Goal: Task Accomplishment & Management: Complete application form

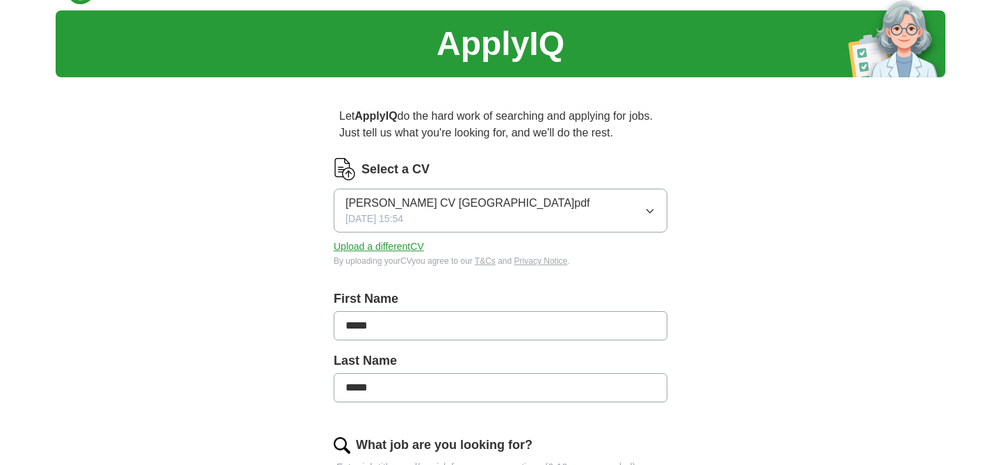
click at [649, 208] on icon "button" at bounding box center [650, 210] width 11 height 11
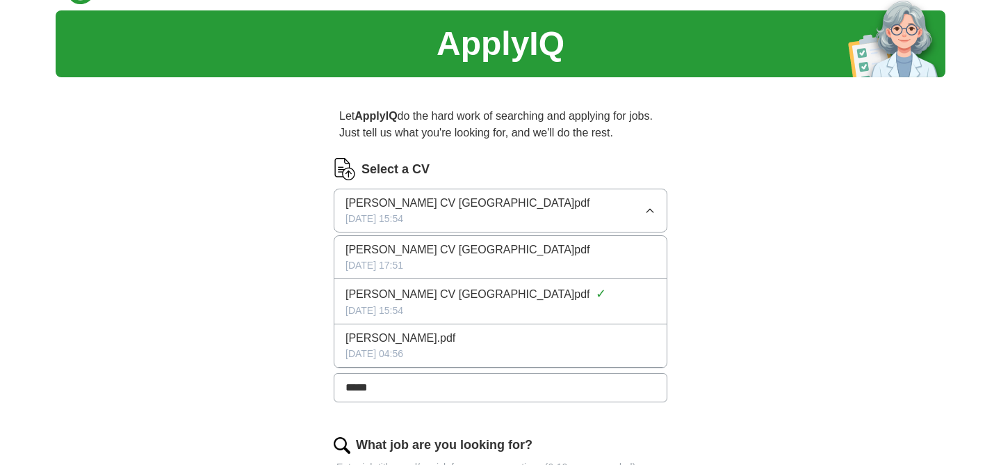
scroll to position [50, 0]
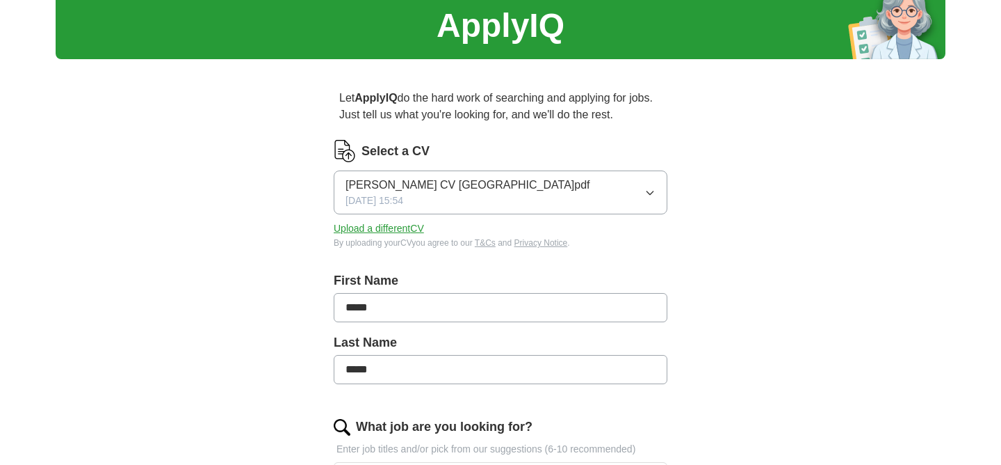
scroll to position [80, 0]
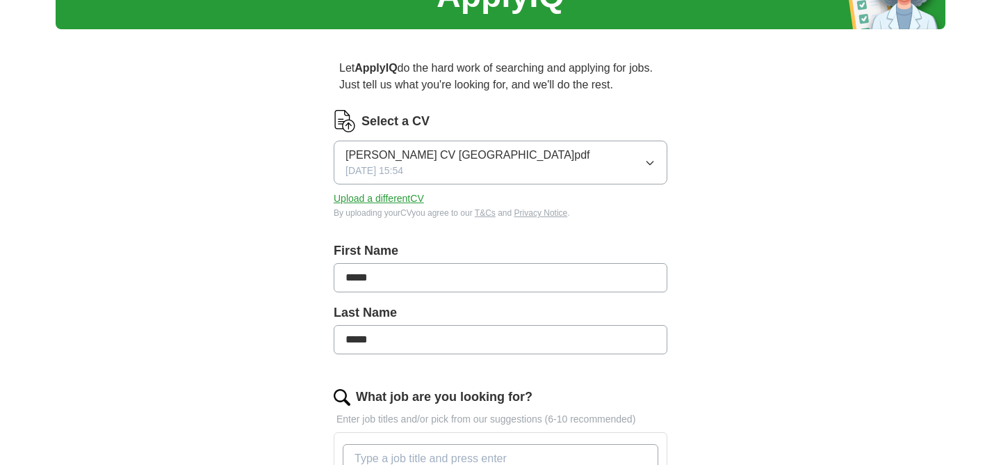
click at [385, 199] on button "Upload a different CV" at bounding box center [379, 198] width 90 height 15
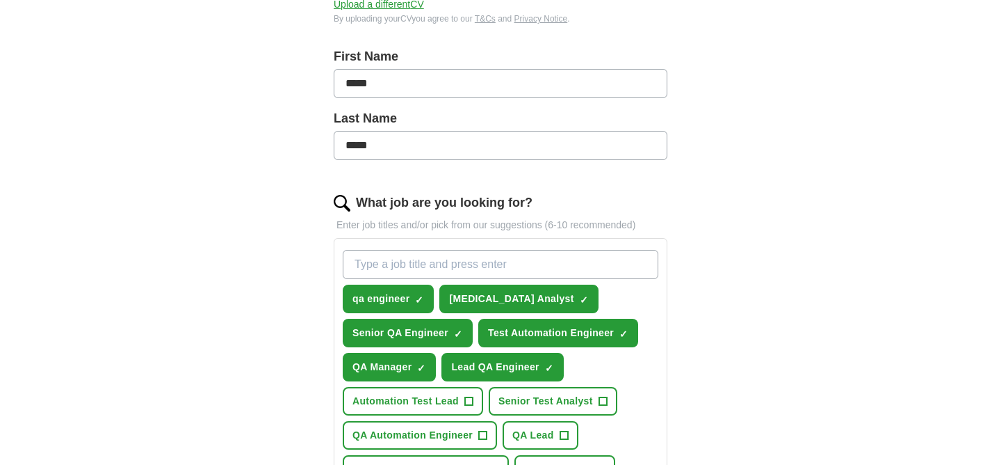
scroll to position [276, 0]
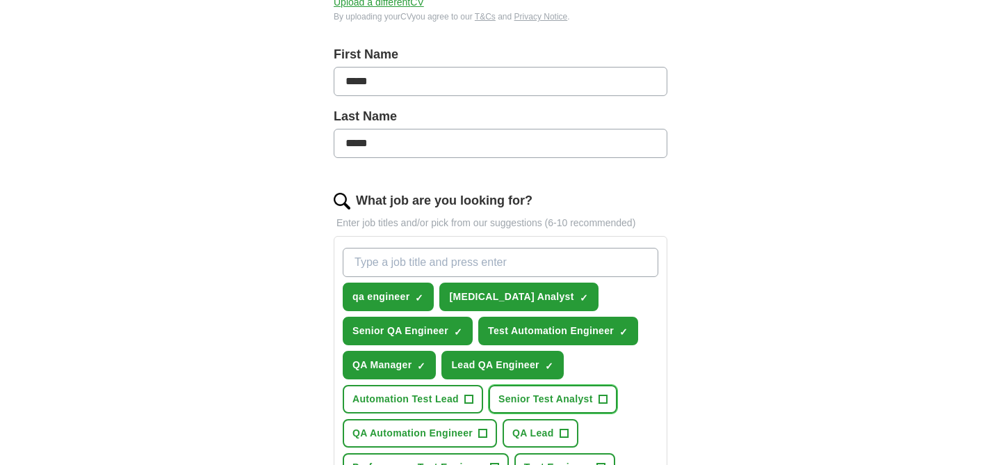
click at [586, 398] on span "Senior Test Analyst" at bounding box center [546, 399] width 95 height 15
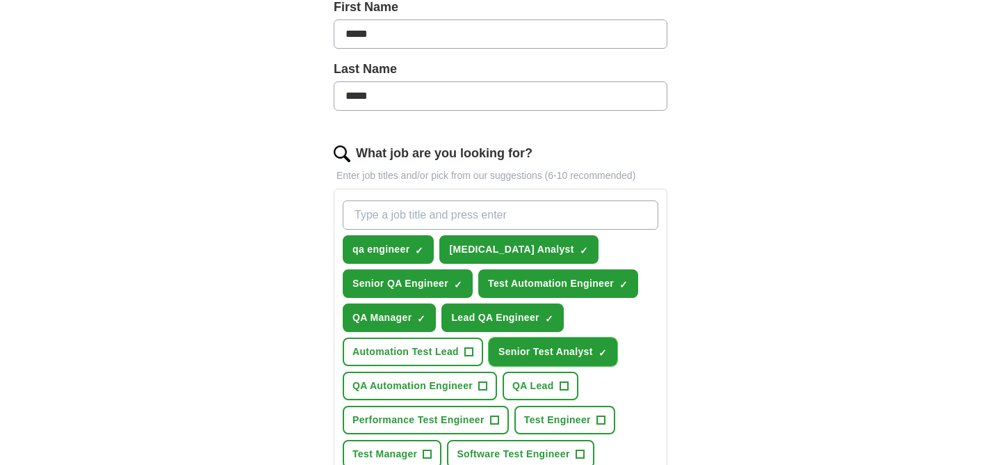
scroll to position [333, 0]
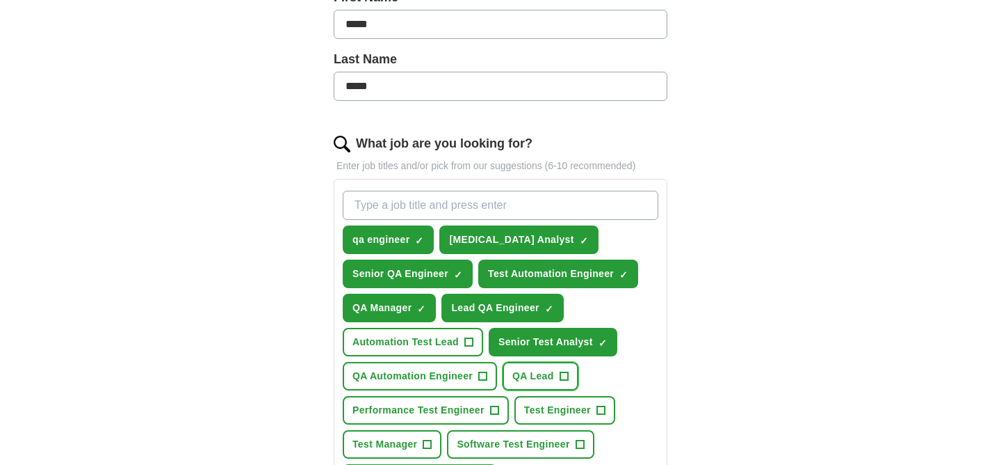
click at [537, 372] on span "QA Lead" at bounding box center [534, 376] width 42 height 15
click at [448, 384] on button "QA Automation Engineer +" at bounding box center [420, 376] width 154 height 29
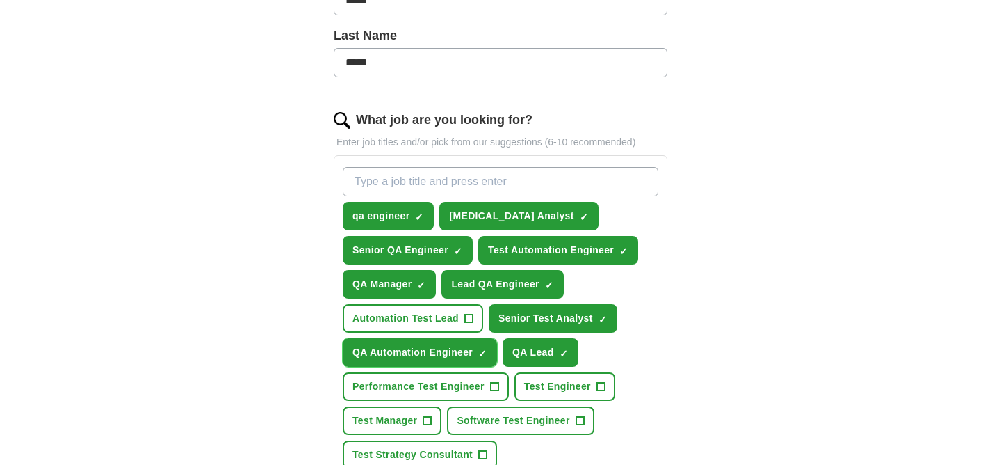
scroll to position [363, 0]
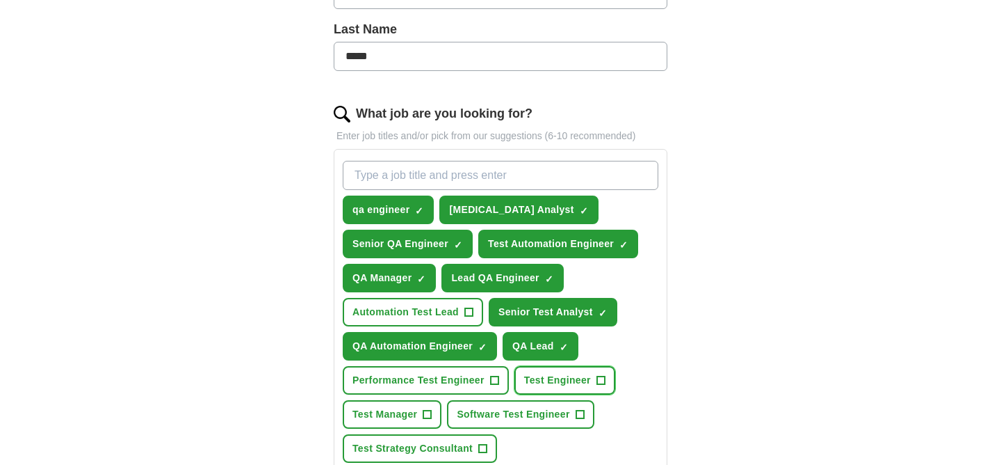
click at [546, 378] on span "Test Engineer" at bounding box center [557, 380] width 67 height 15
click at [411, 413] on span "Test Manager" at bounding box center [385, 414] width 65 height 15
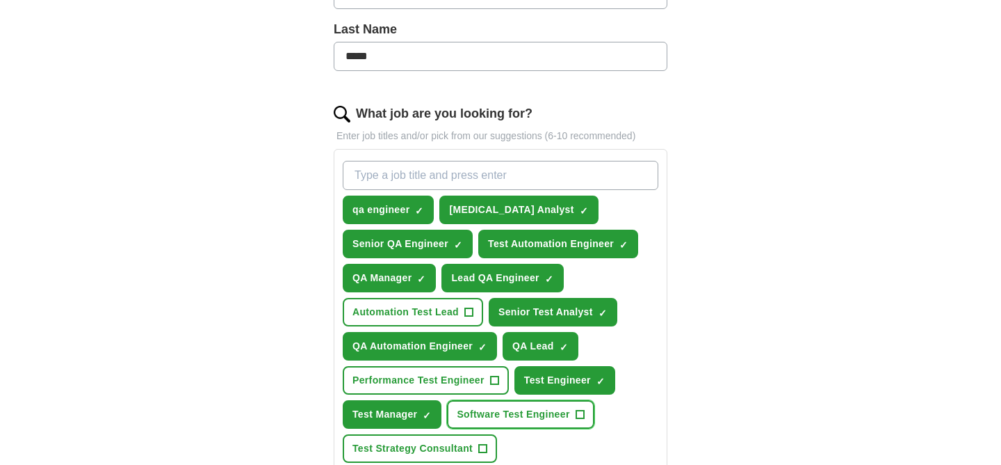
click at [474, 413] on span "Software Test Engineer" at bounding box center [513, 414] width 113 height 15
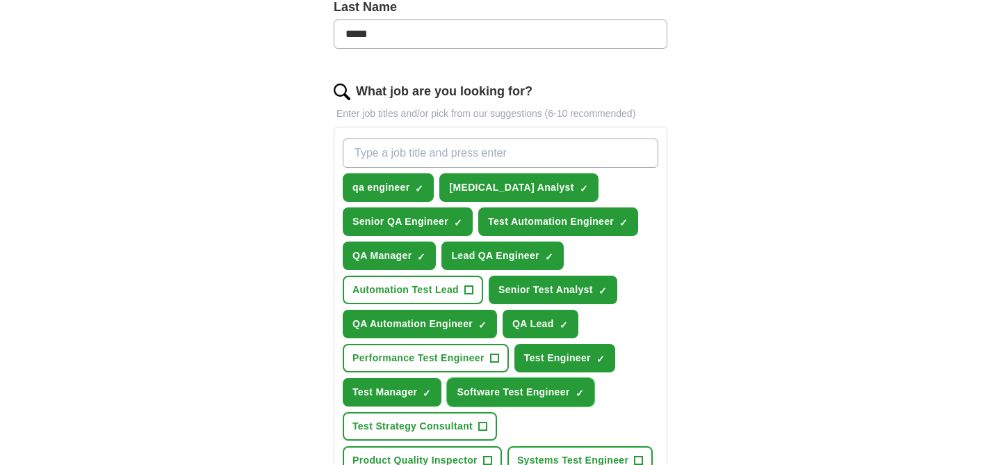
scroll to position [387, 0]
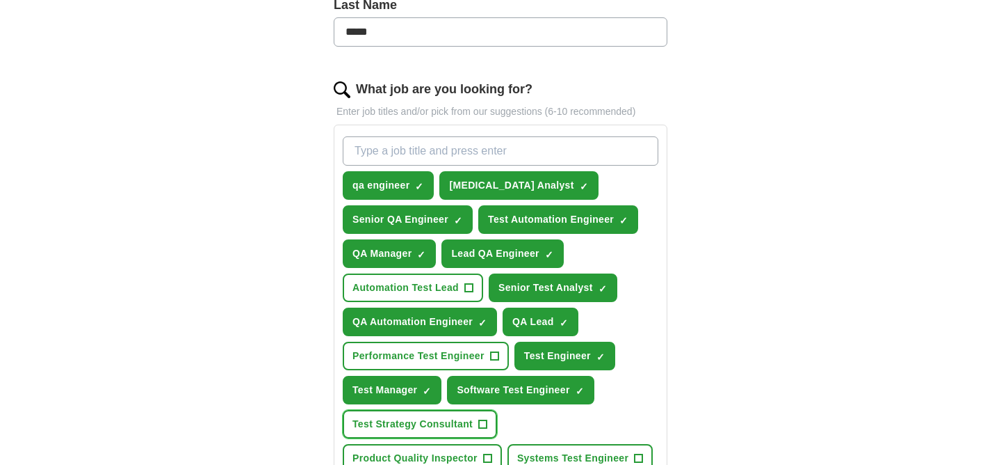
click at [438, 419] on span "Test Strategy Consultant" at bounding box center [413, 424] width 120 height 15
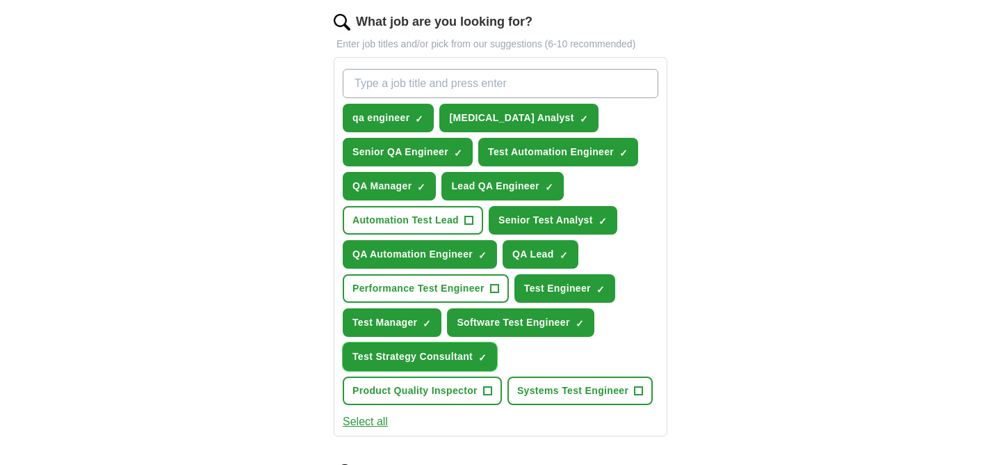
scroll to position [458, 0]
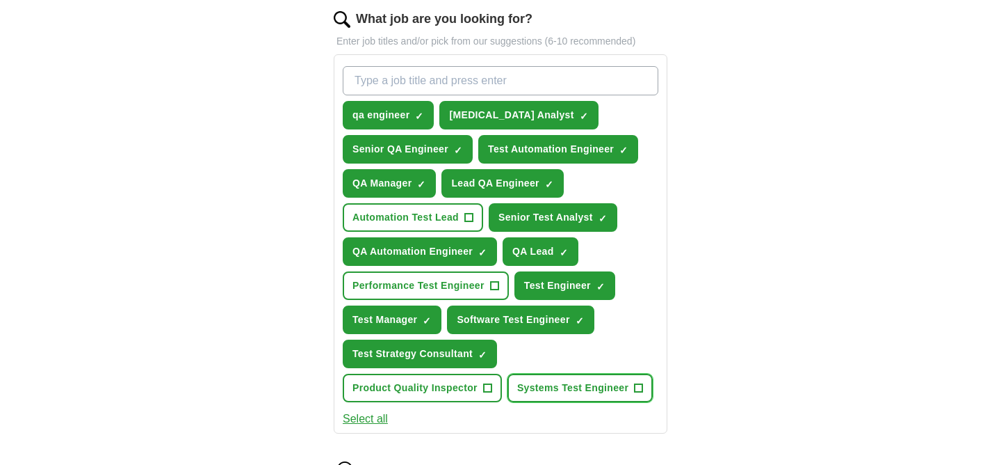
click at [552, 394] on span "Systems Test Engineer" at bounding box center [572, 387] width 111 height 15
click at [367, 426] on button "Select all" at bounding box center [365, 418] width 45 height 17
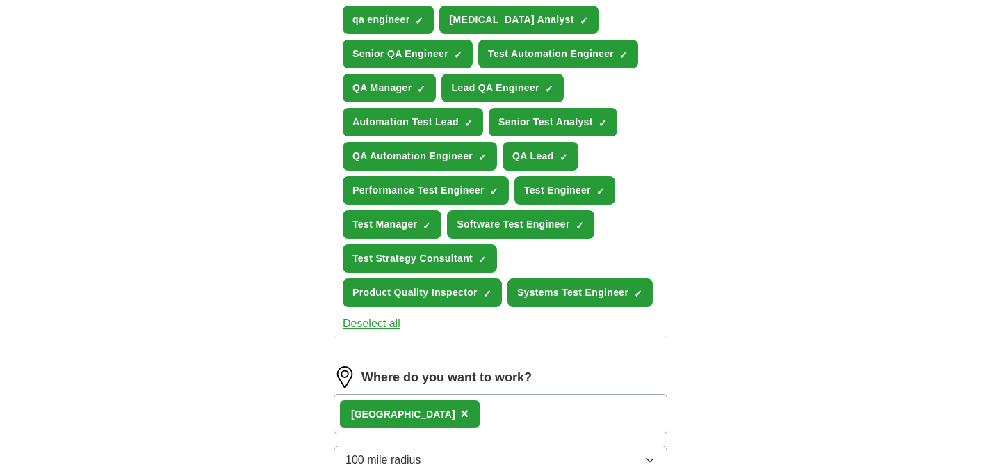
scroll to position [554, 0]
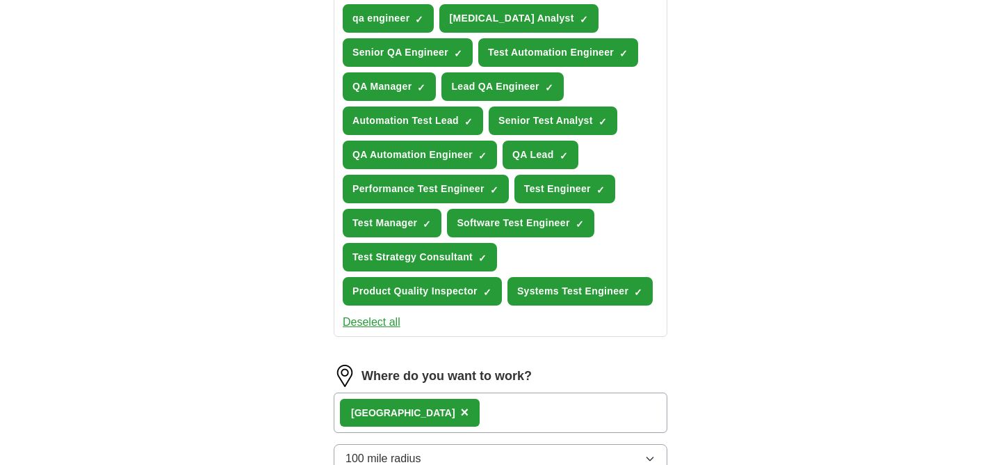
click at [469, 410] on div "Manchester ×" at bounding box center [501, 412] width 334 height 40
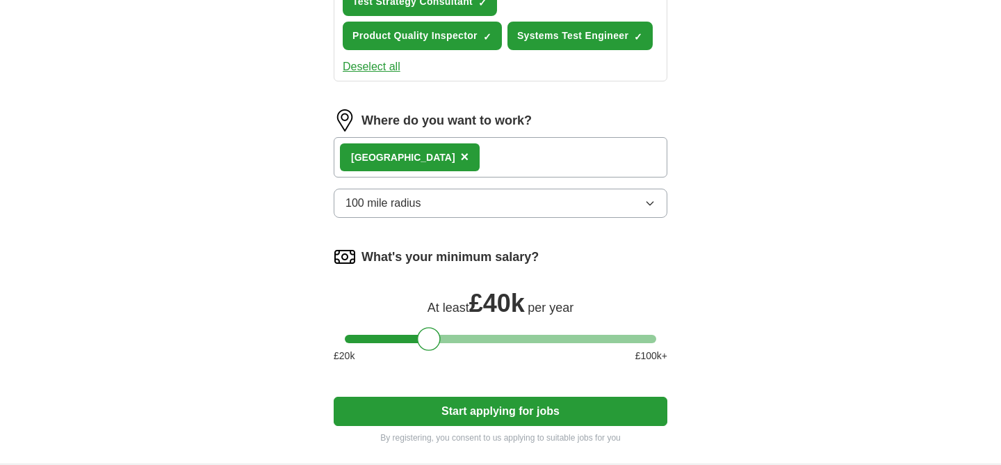
scroll to position [839, 0]
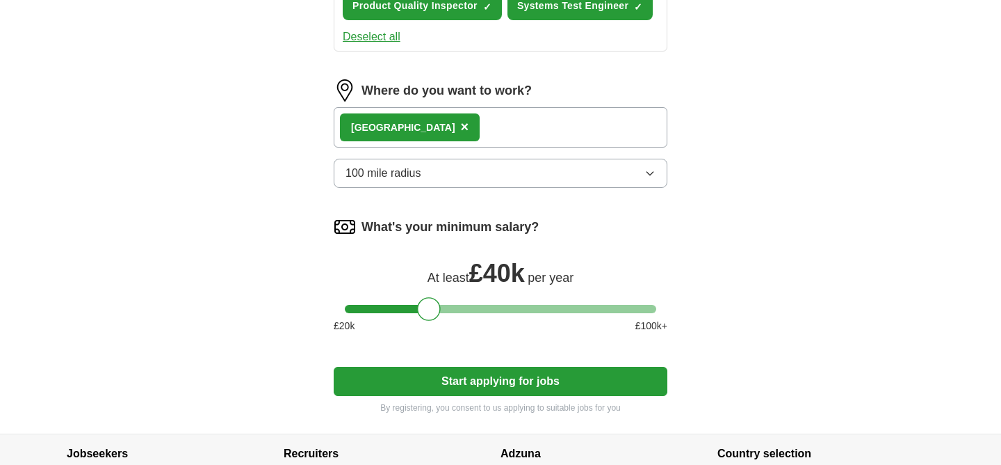
click at [455, 387] on button "Start applying for jobs" at bounding box center [501, 380] width 334 height 29
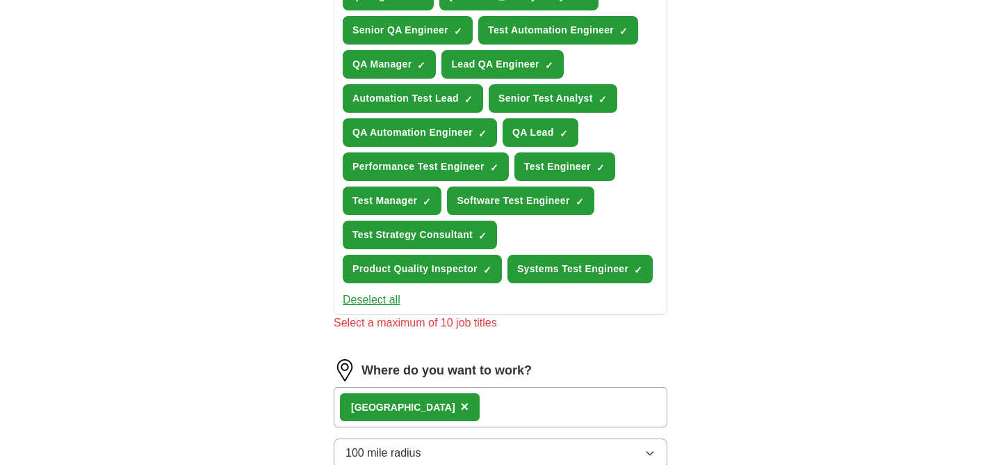
scroll to position [525, 0]
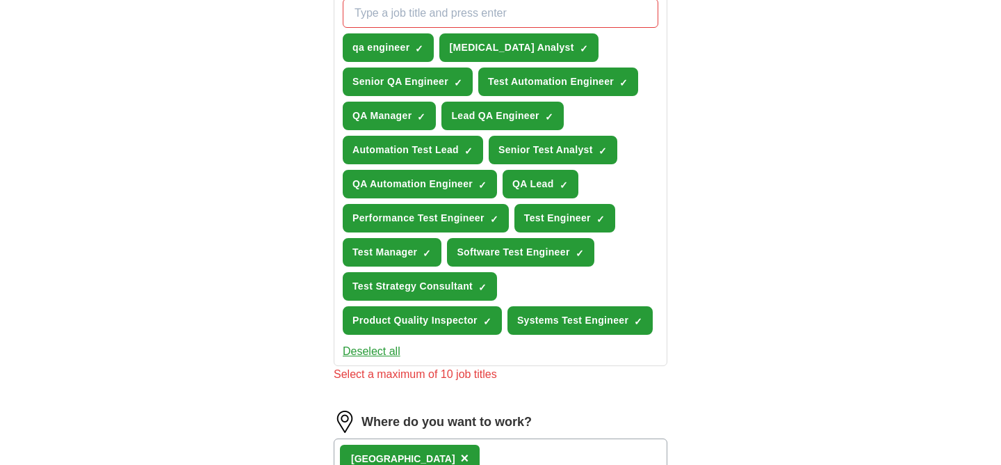
click at [369, 355] on button "Deselect all" at bounding box center [372, 351] width 58 height 17
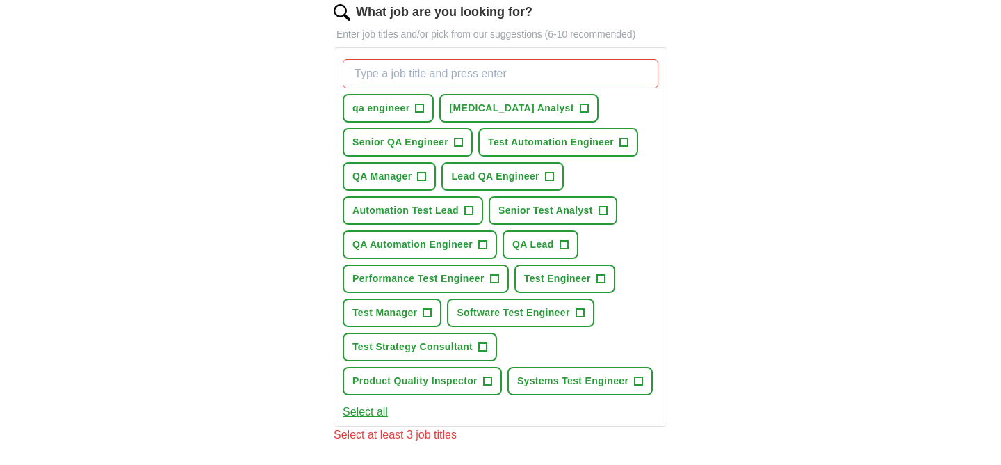
scroll to position [436, 0]
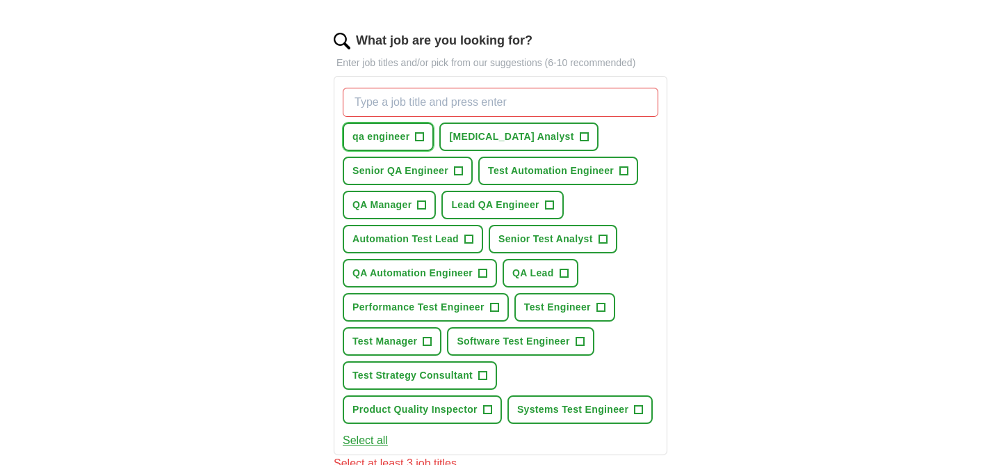
click at [419, 138] on span "+" at bounding box center [420, 136] width 8 height 11
click at [517, 135] on span "[MEDICAL_DATA] Analyst" at bounding box center [511, 136] width 124 height 15
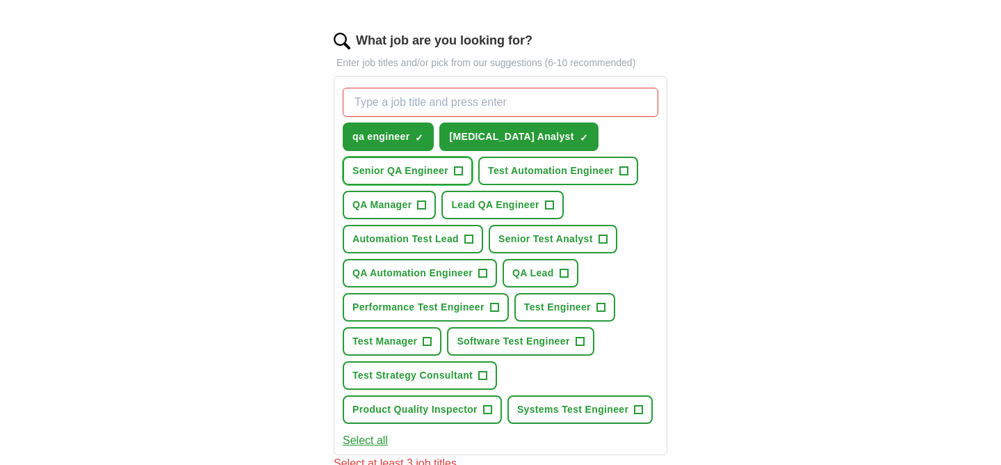
click at [439, 166] on span "Senior QA Engineer" at bounding box center [401, 170] width 96 height 15
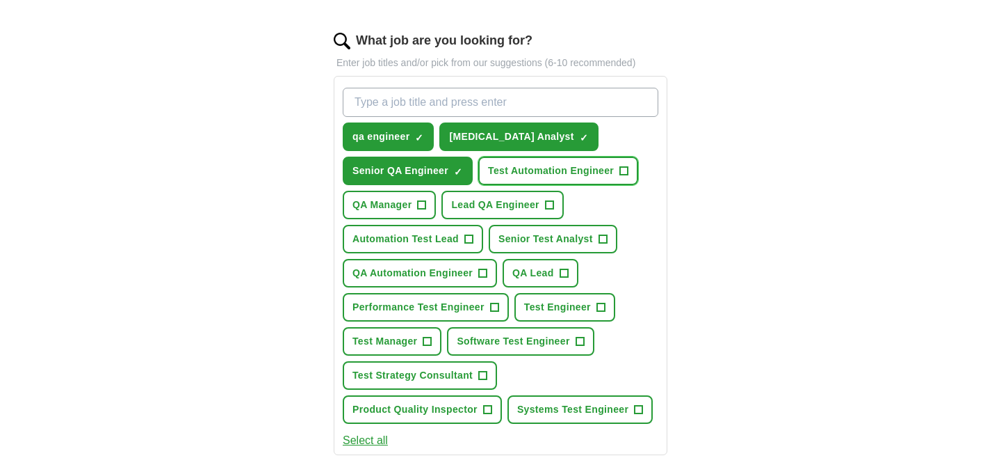
click at [541, 169] on span "Test Automation Engineer" at bounding box center [551, 170] width 126 height 15
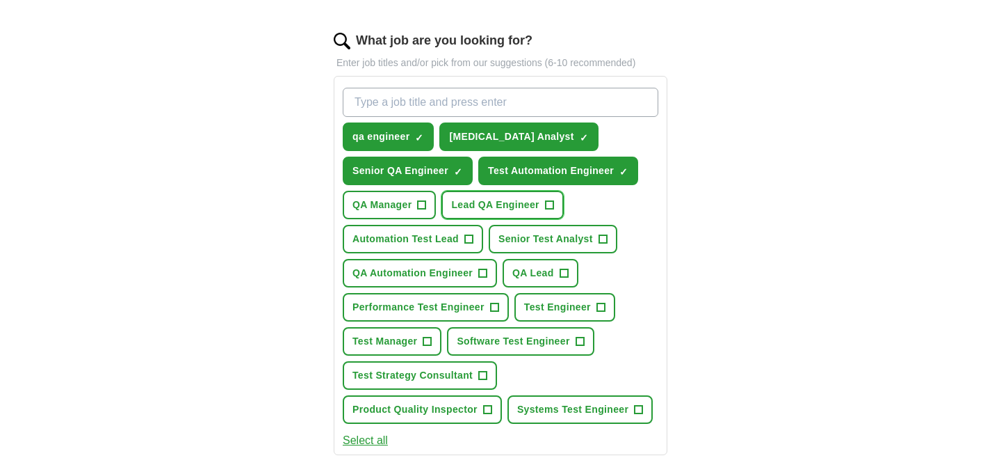
click at [465, 209] on span "Lead QA Engineer" at bounding box center [495, 204] width 88 height 15
click at [518, 236] on span "Senior Test Analyst" at bounding box center [546, 239] width 95 height 15
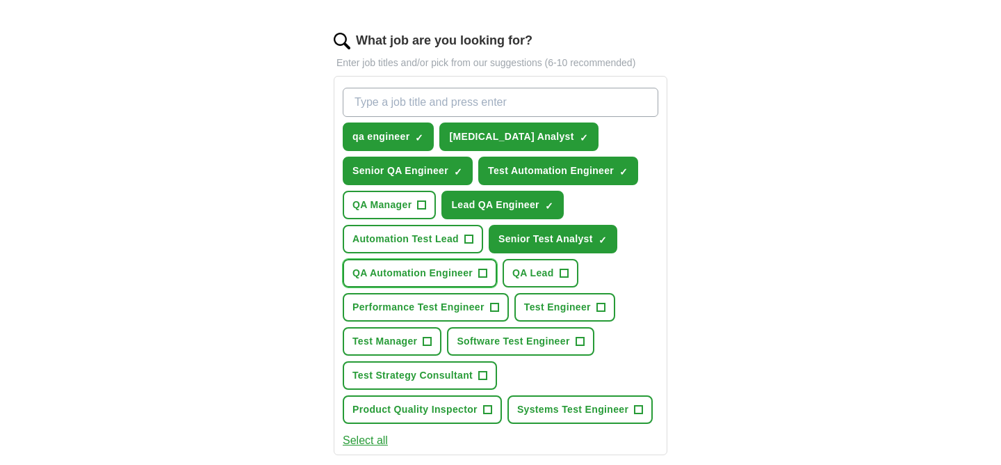
click at [435, 273] on span "QA Automation Engineer" at bounding box center [413, 273] width 120 height 15
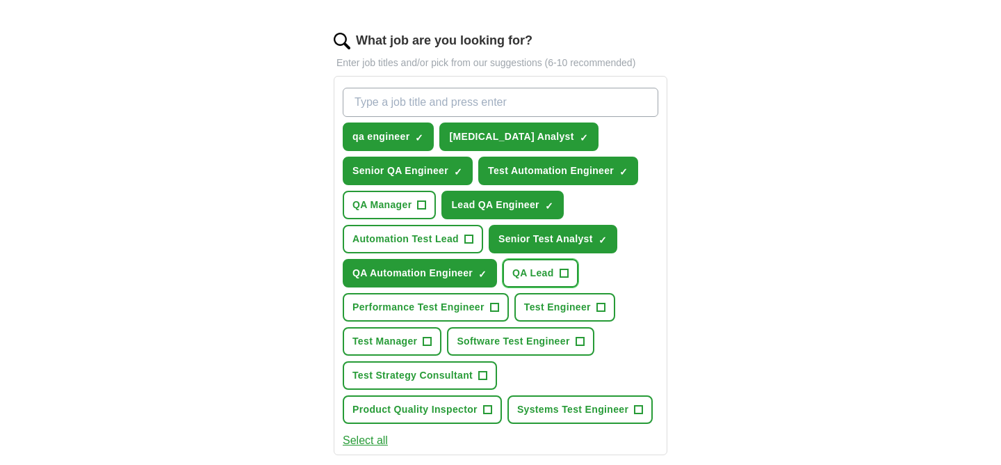
click at [531, 269] on span "QA Lead" at bounding box center [534, 273] width 42 height 15
click at [565, 315] on button "Test Engineer +" at bounding box center [565, 307] width 101 height 29
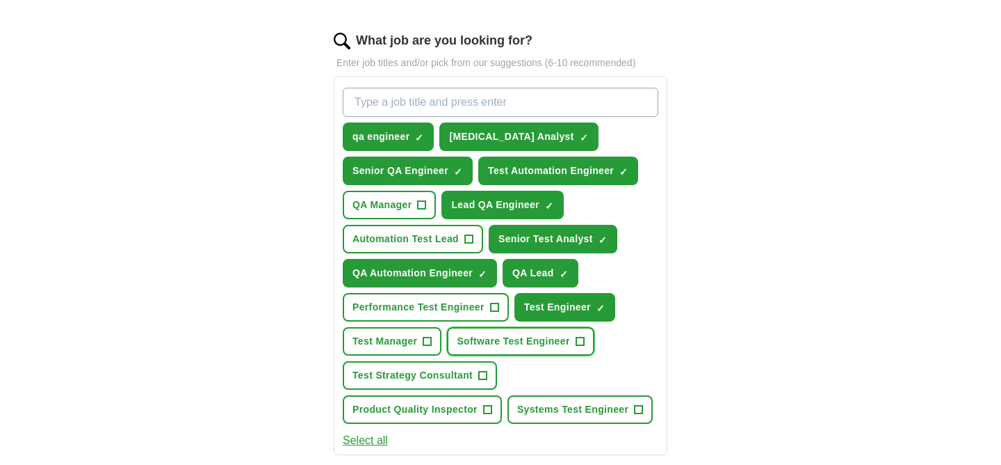
click at [507, 341] on span "Software Test Engineer" at bounding box center [513, 341] width 113 height 15
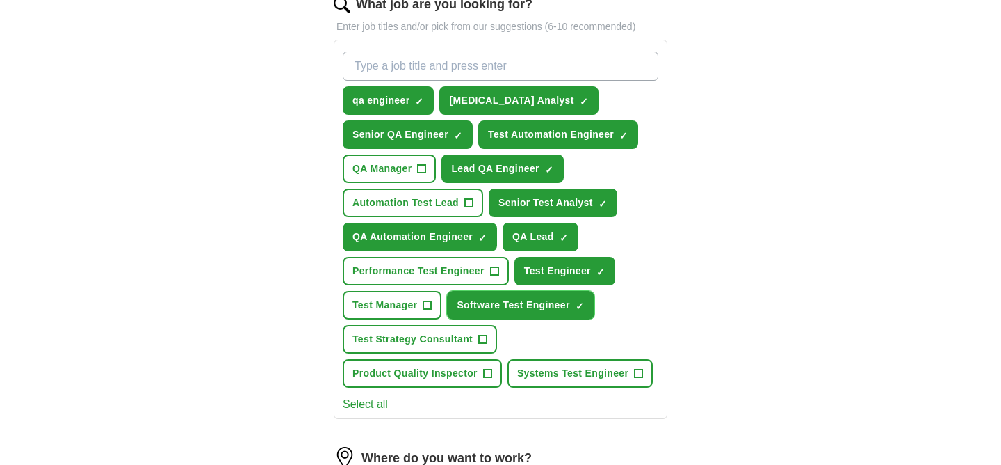
scroll to position [474, 0]
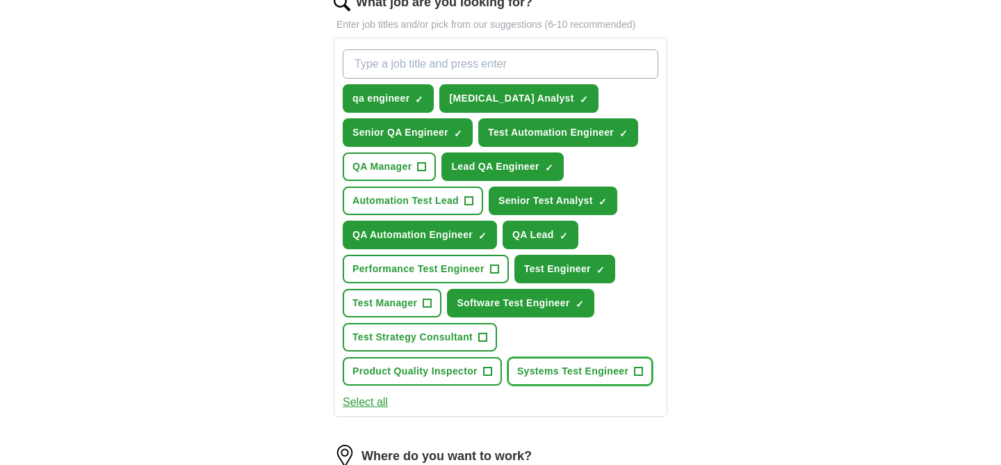
click at [553, 369] on span "Systems Test Engineer" at bounding box center [572, 371] width 111 height 15
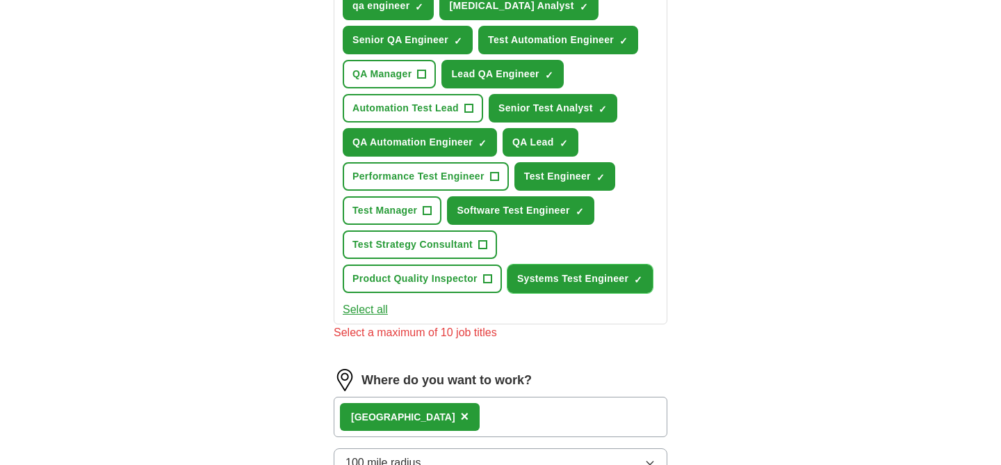
scroll to position [607, 0]
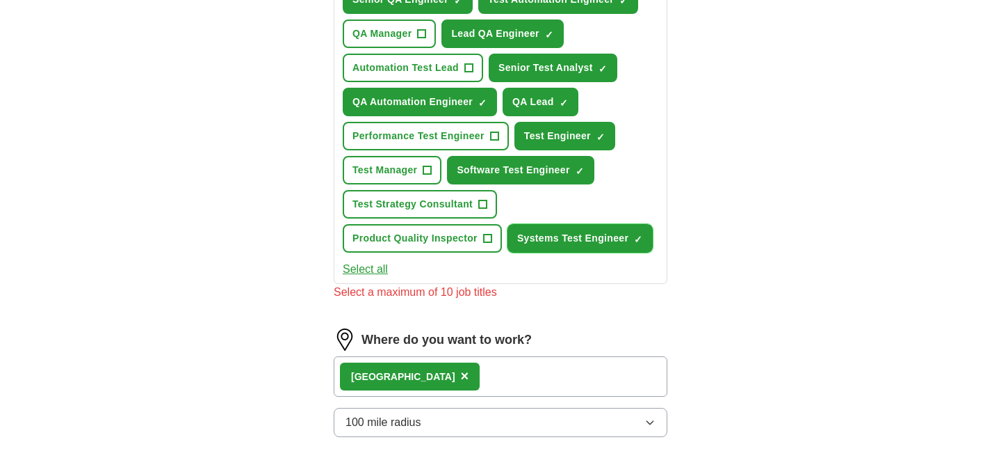
click at [561, 246] on button "Systems Test Engineer ✓ ×" at bounding box center [580, 238] width 145 height 29
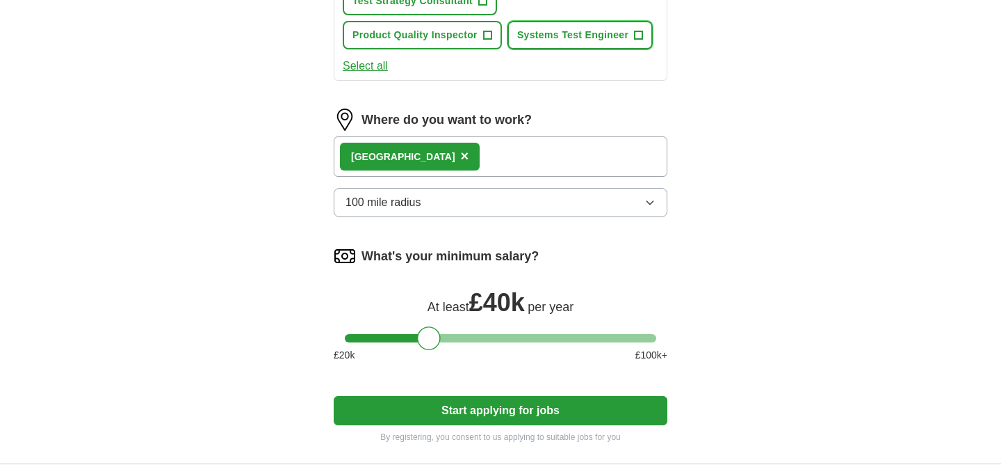
scroll to position [823, 0]
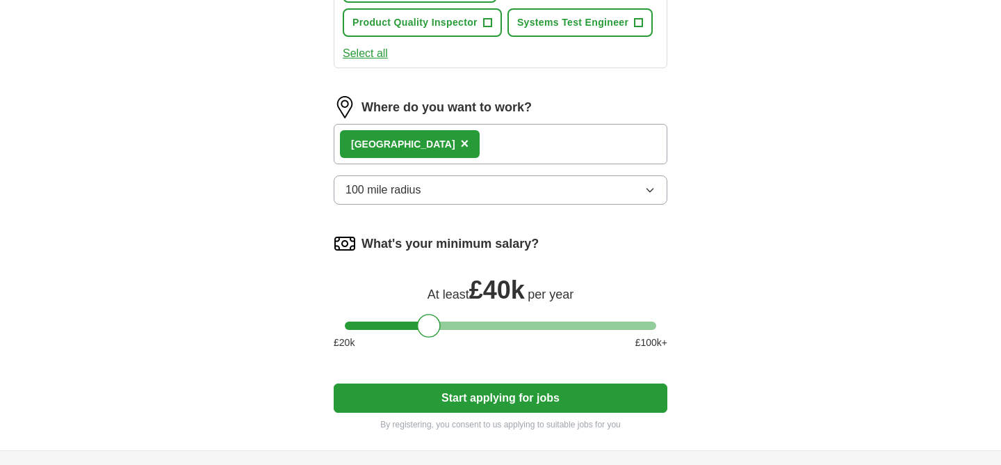
click at [462, 398] on button "Start applying for jobs" at bounding box center [501, 397] width 334 height 29
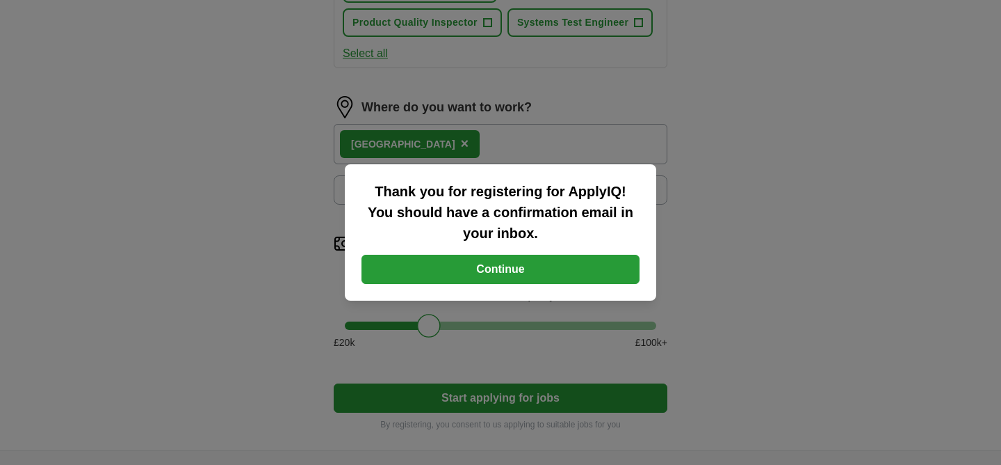
click at [490, 274] on button "Continue" at bounding box center [501, 269] width 278 height 29
